Goal: Share content: Distribute website content to other platforms or users

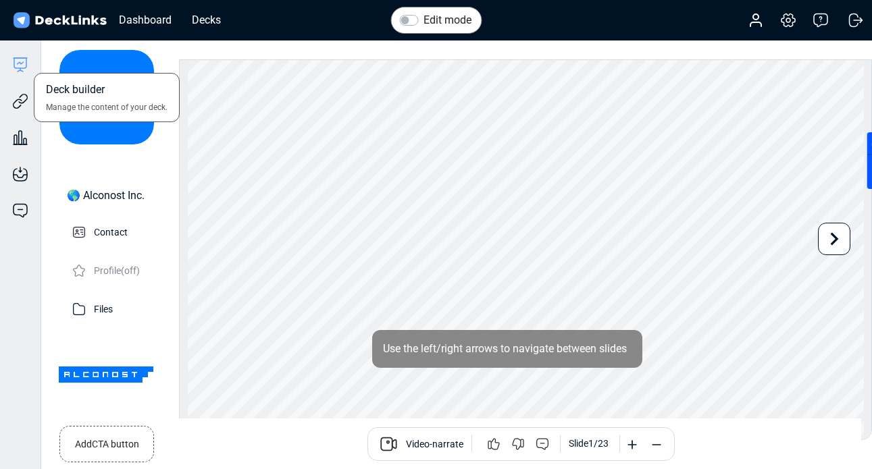
click at [26, 64] on icon at bounding box center [20, 63] width 12 height 10
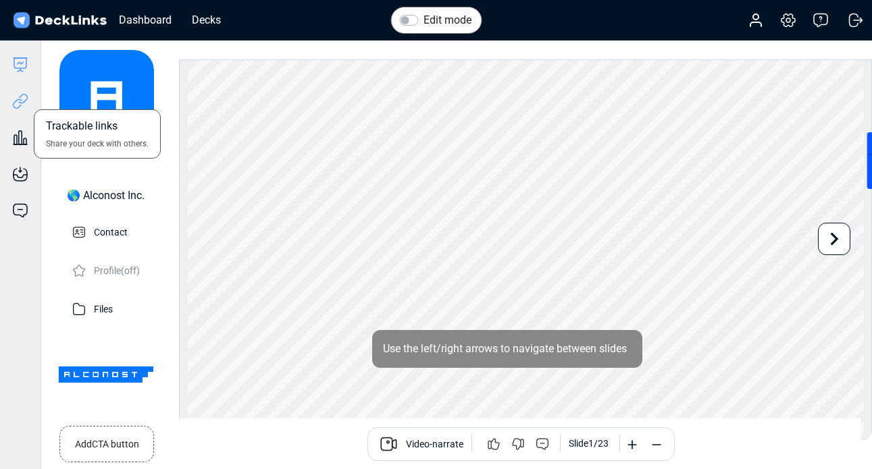
click at [25, 98] on icon at bounding box center [20, 101] width 16 height 16
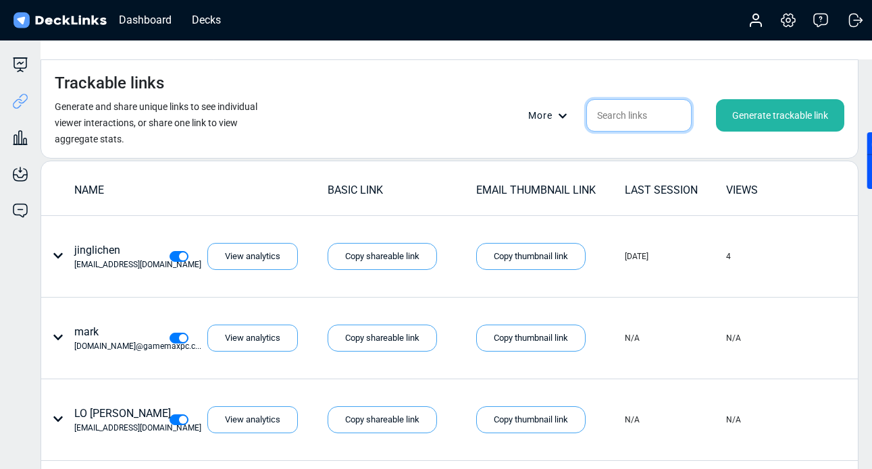
click at [627, 99] on input "text" at bounding box center [638, 115] width 105 height 32
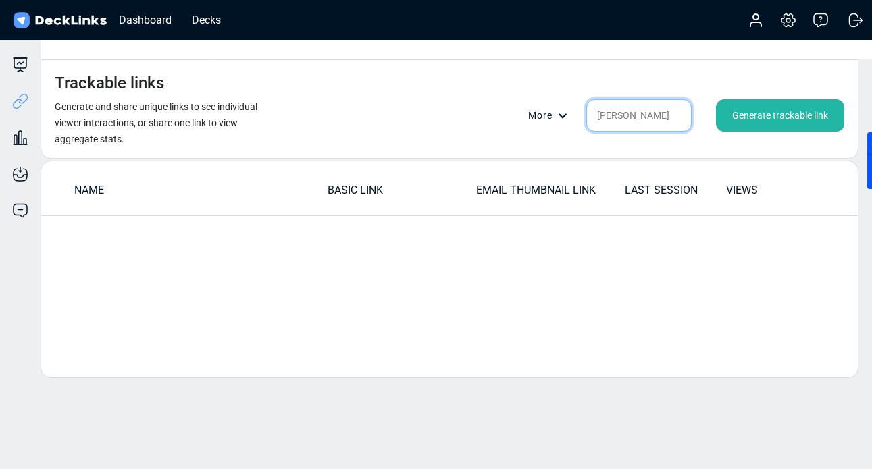
type input "[PERSON_NAME]"
click at [212, 14] on div "Decks" at bounding box center [206, 19] width 43 height 17
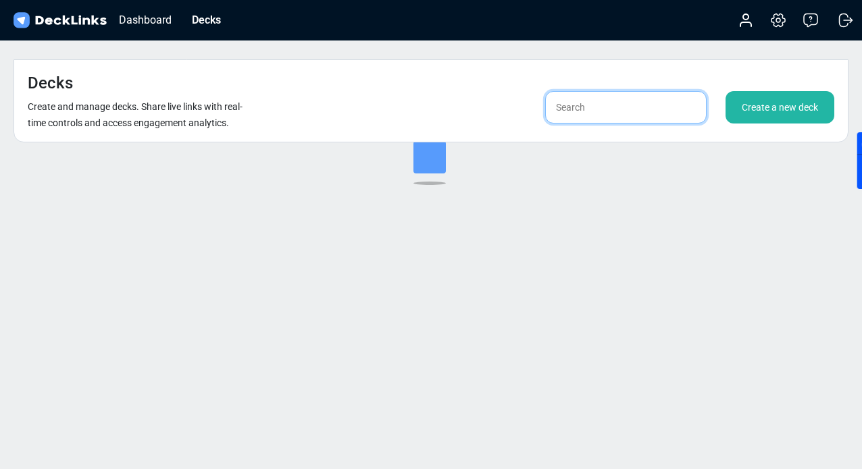
click at [622, 91] on input "text" at bounding box center [625, 107] width 161 height 32
type input "[PERSON_NAME]"
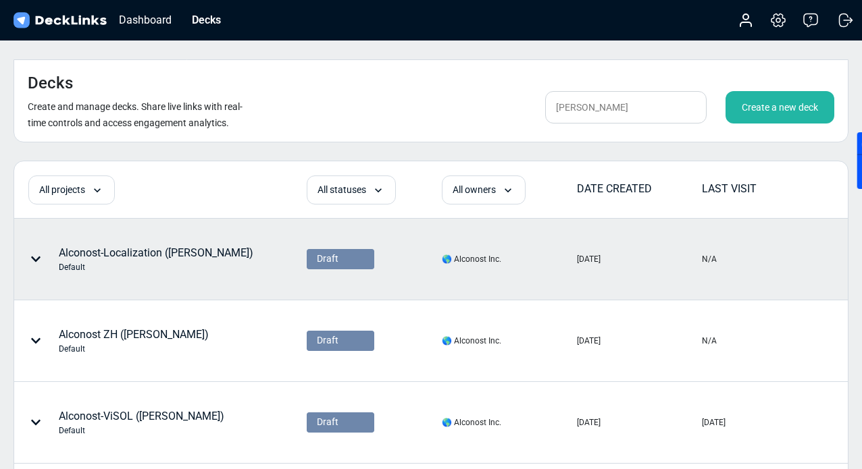
click at [145, 245] on div "Alconost-Localization ([PERSON_NAME]) Default" at bounding box center [156, 259] width 195 height 28
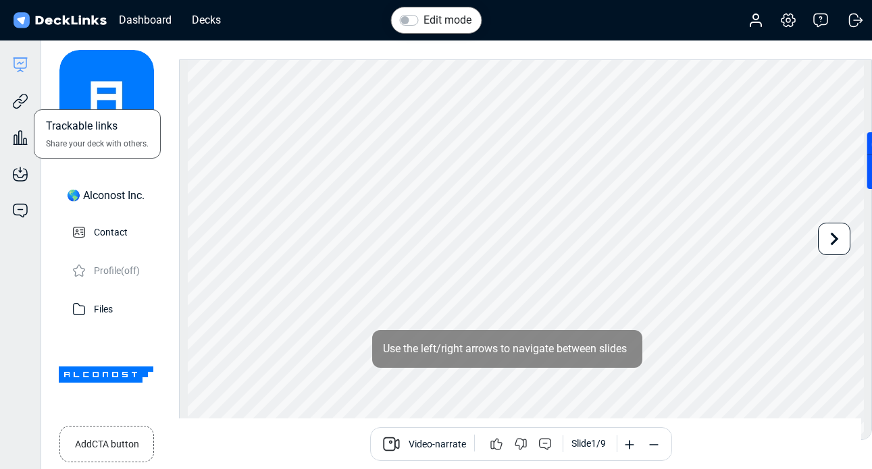
click at [21, 93] on div "Trackable links Share your deck with others." at bounding box center [20, 91] width 41 height 36
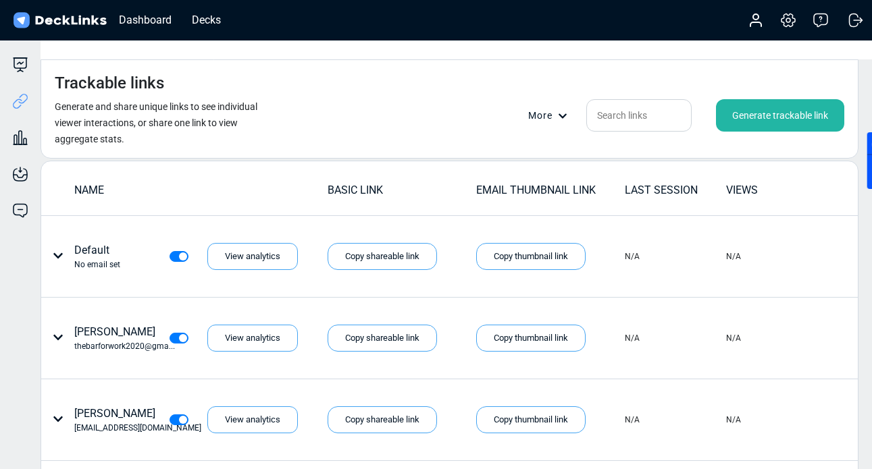
click at [732, 99] on div "Generate trackable link" at bounding box center [780, 115] width 128 height 32
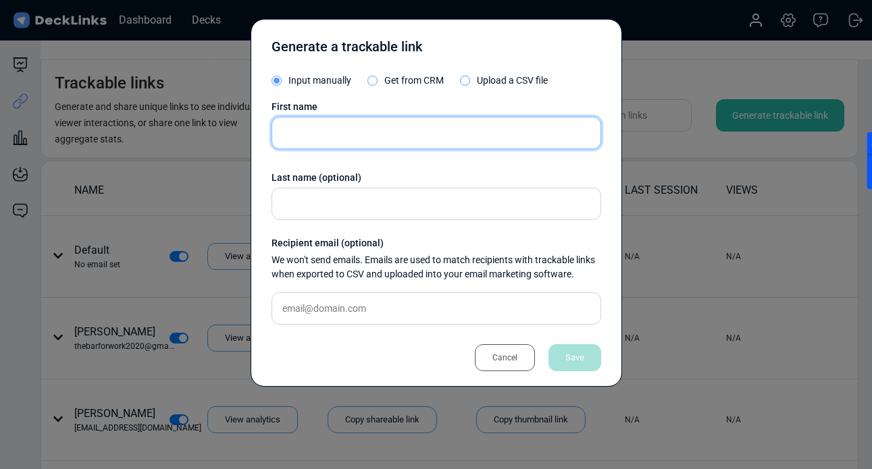
click at [353, 144] on input "text" at bounding box center [437, 133] width 330 height 32
paste input "[EMAIL_ADDRESS][DOMAIN_NAME]"
type input "[EMAIL_ADDRESS][DOMAIN_NAME]"
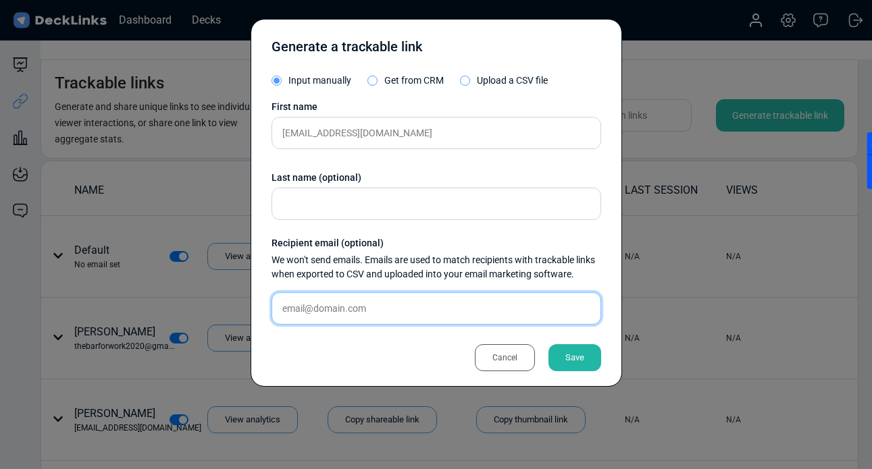
click at [313, 309] on input "text" at bounding box center [437, 308] width 330 height 32
paste input "[EMAIL_ADDRESS][DOMAIN_NAME]"
type input "[EMAIL_ADDRESS][DOMAIN_NAME]"
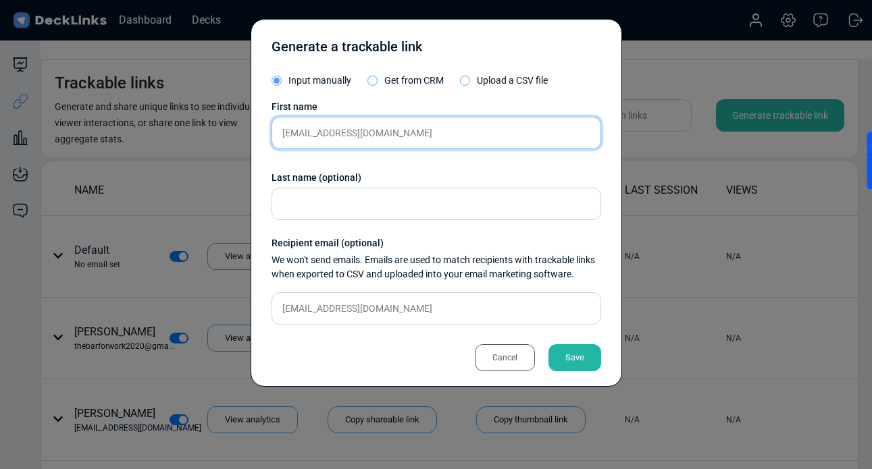
drag, startPoint x: 299, startPoint y: 130, endPoint x: 552, endPoint y: 130, distance: 253.3
click at [552, 130] on input "[EMAIL_ADDRESS][DOMAIN_NAME]" at bounding box center [437, 133] width 330 height 32
type input "bill"
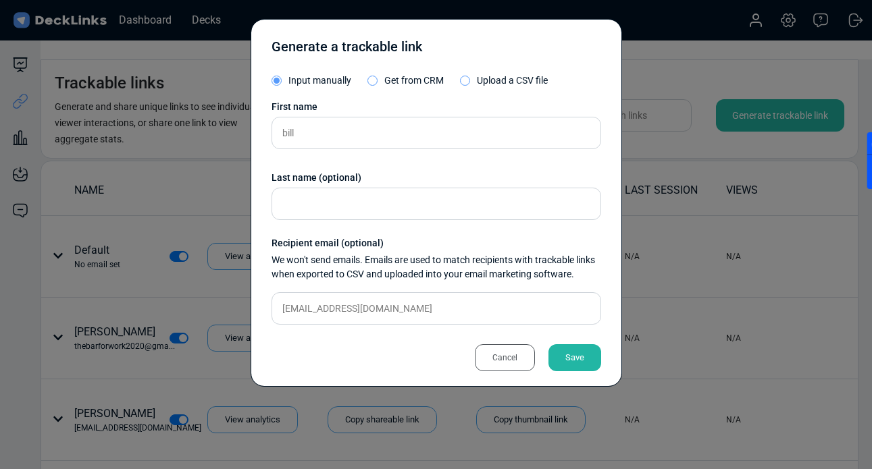
click at [584, 361] on div "Save" at bounding box center [575, 358] width 53 height 27
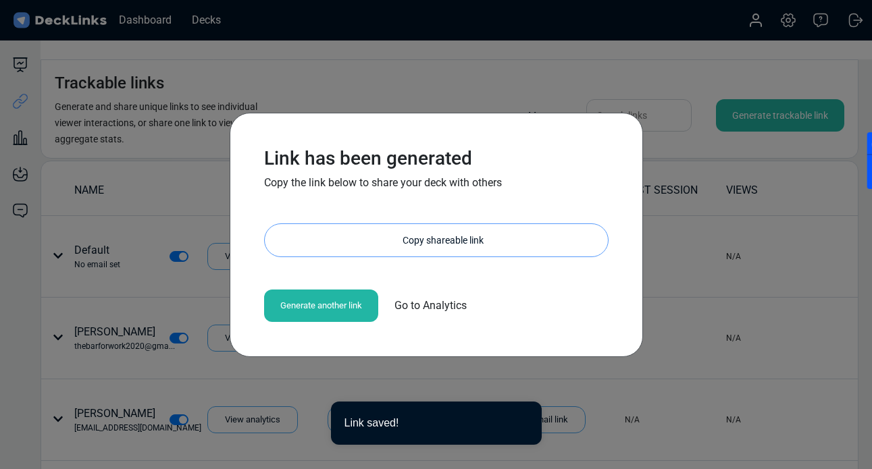
click at [400, 254] on div "Copy shareable link" at bounding box center [443, 240] width 330 height 32
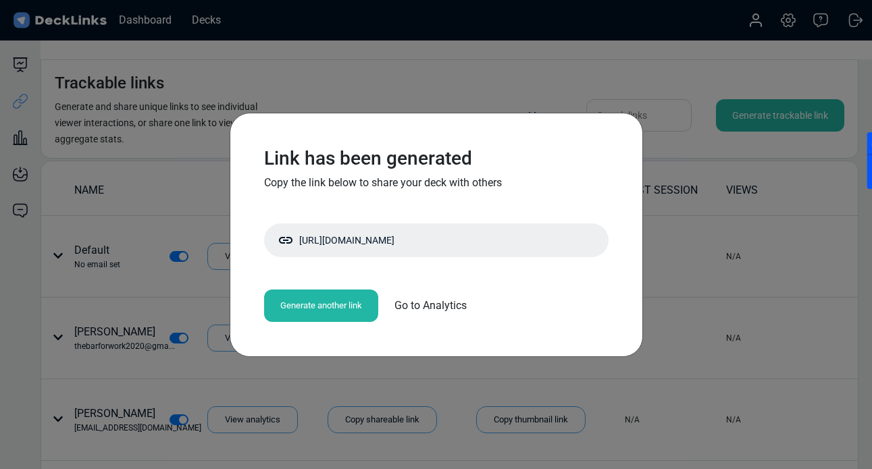
click at [451, 309] on span "Go to Analytics" at bounding box center [431, 306] width 72 height 16
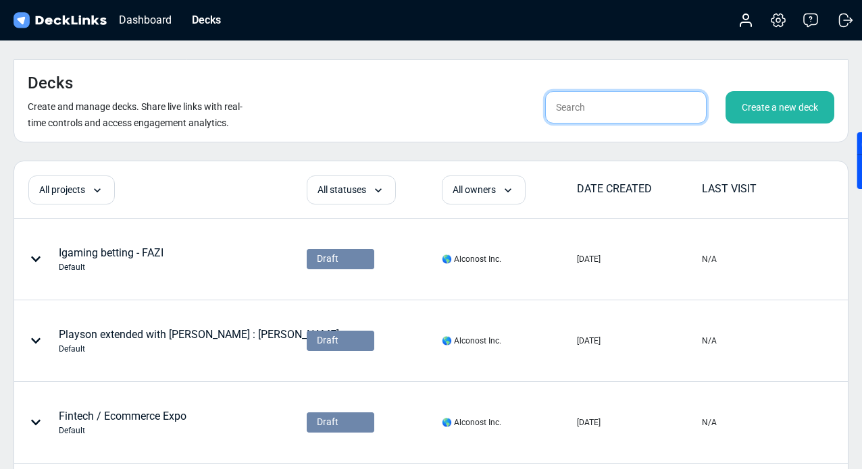
click at [588, 92] on input "text" at bounding box center [625, 107] width 161 height 32
type input "[PERSON_NAME]"
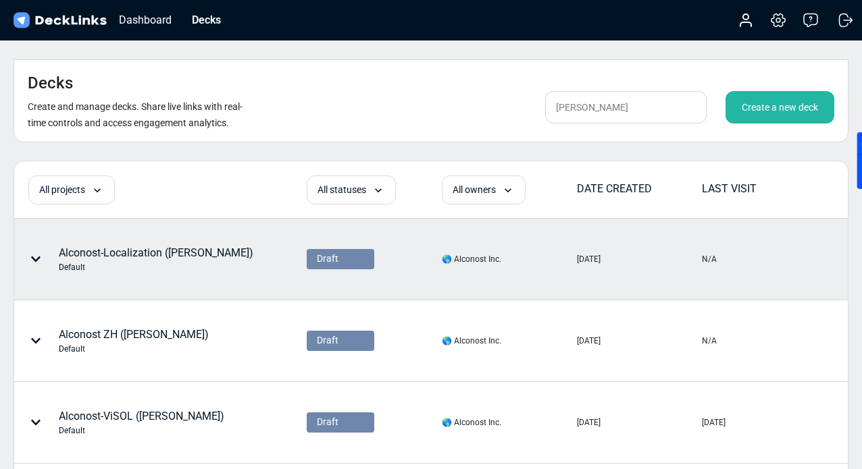
click at [168, 245] on div "Alconost-Localization ([PERSON_NAME]) Default" at bounding box center [156, 259] width 195 height 28
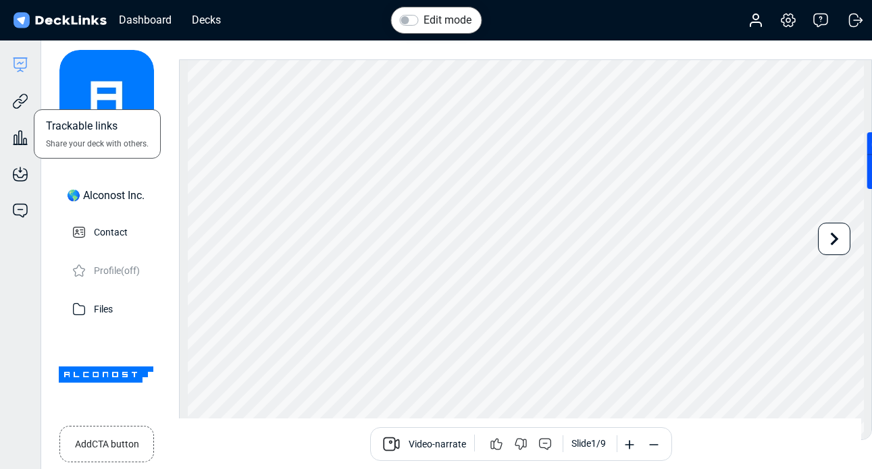
click at [32, 100] on div "Trackable links Share your deck with others." at bounding box center [20, 91] width 41 height 36
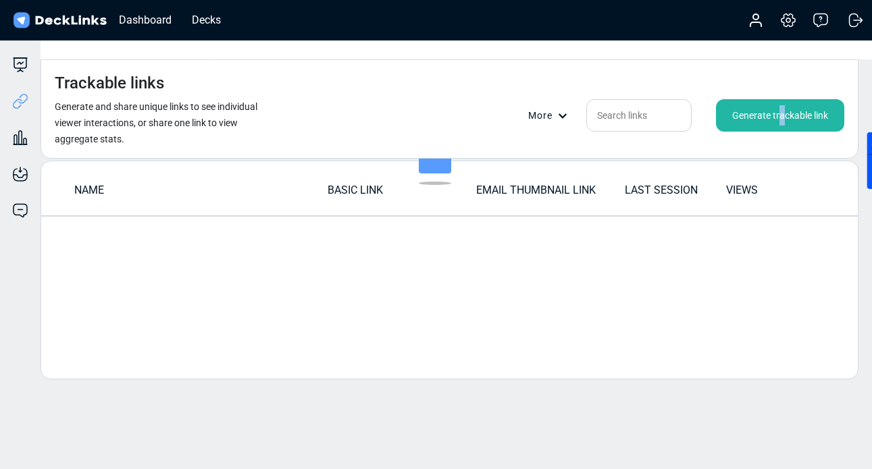
click at [781, 99] on div "Generate trackable link" at bounding box center [780, 115] width 128 height 32
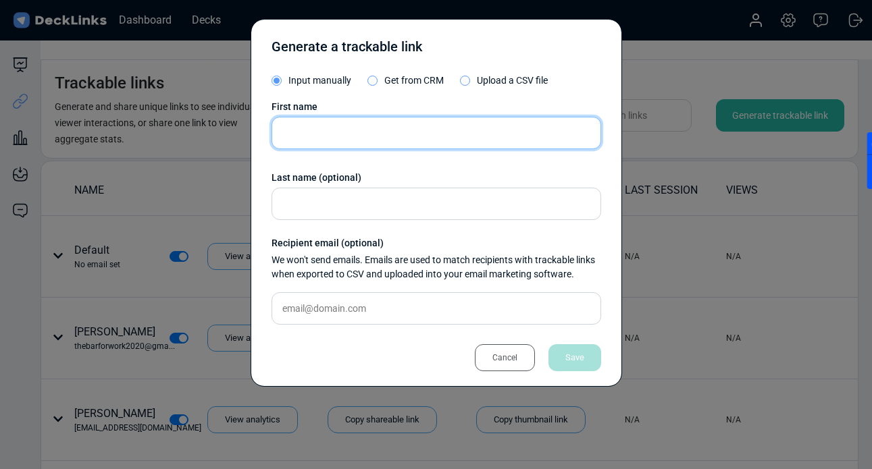
click at [451, 119] on input "text" at bounding box center [437, 133] width 330 height 32
paste input "[EMAIL_ADDRESS][DOMAIN_NAME]"
drag, startPoint x: 323, startPoint y: 132, endPoint x: 570, endPoint y: 132, distance: 247.2
click at [571, 132] on input "[PERSON_NAME]" at bounding box center [437, 133] width 330 height 32
type input "[PERSON_NAME]"
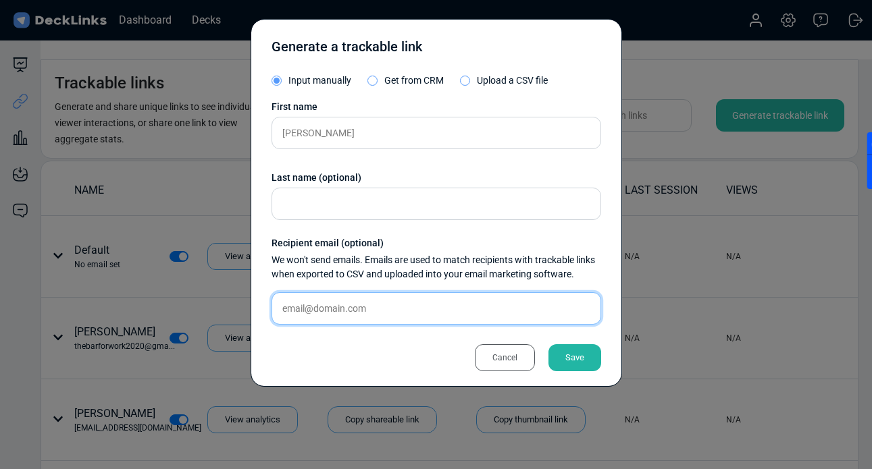
click at [348, 311] on input "text" at bounding box center [437, 308] width 330 height 32
paste input "[PERSON_NAME][EMAIL_ADDRESS][DOMAIN_NAME]"
type input "[PERSON_NAME][EMAIL_ADDRESS][DOMAIN_NAME]"
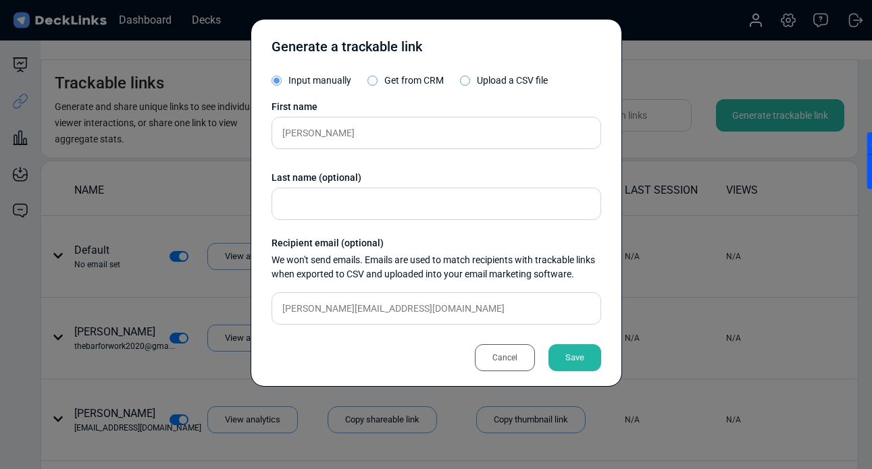
click at [583, 365] on div "Save" at bounding box center [575, 358] width 53 height 27
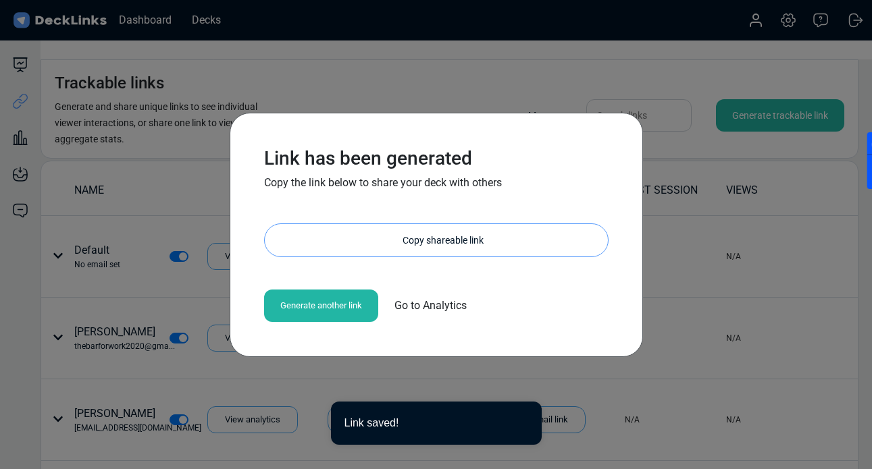
click at [430, 236] on div "Copy shareable link" at bounding box center [443, 240] width 330 height 32
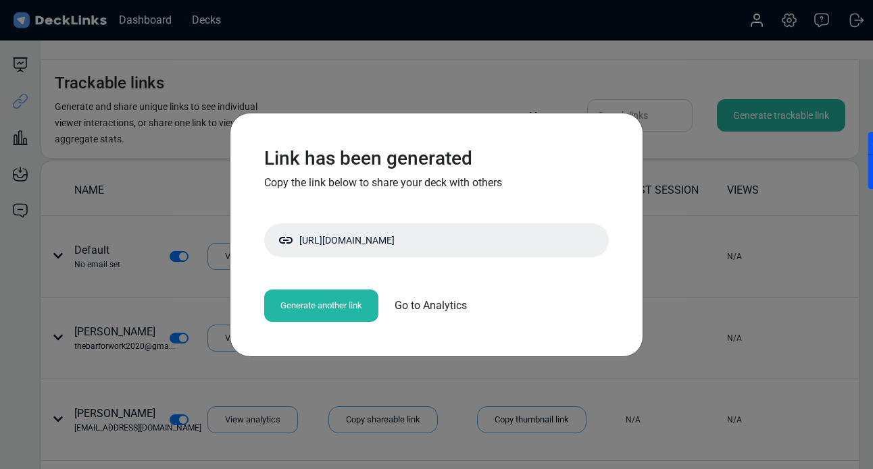
click at [209, 112] on div "Link has been generated Copy the link below to share your deck with others [URL…" at bounding box center [436, 234] width 873 height 469
